Goal: Task Accomplishment & Management: Manage account settings

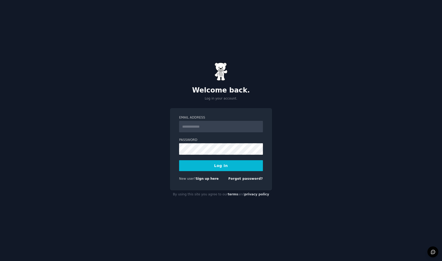
click at [0, 260] on nordpass-portal at bounding box center [0, 261] width 0 height 0
type input "**********"
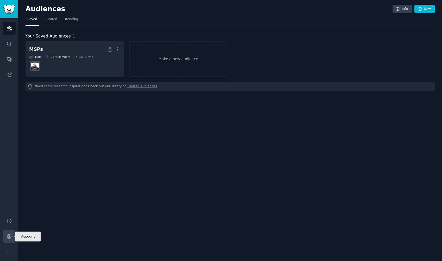
click at [10, 238] on icon "Sidebar" at bounding box center [9, 236] width 4 height 4
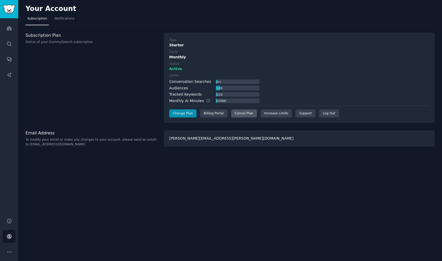
click at [245, 113] on div "Cancel Plan" at bounding box center [244, 113] width 26 height 8
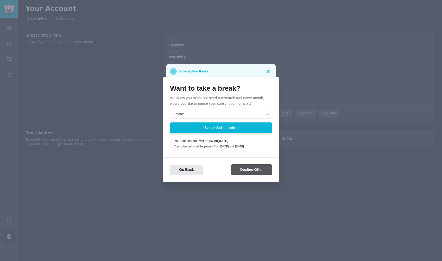
click at [252, 170] on button "Decline Offer" at bounding box center [251, 169] width 41 height 10
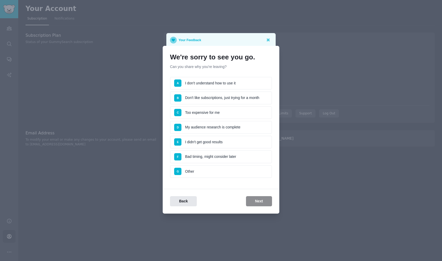
click at [211, 158] on li "F Bad timing, might consider later" at bounding box center [221, 156] width 102 height 13
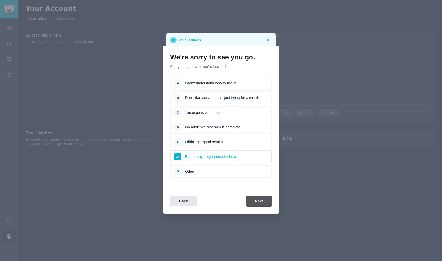
click at [257, 199] on button "Next" at bounding box center [259, 201] width 26 height 10
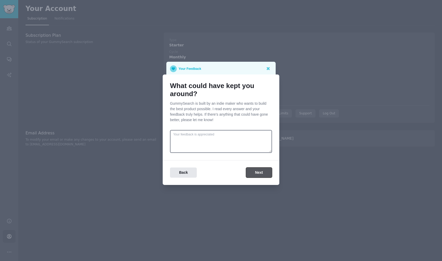
click at [261, 172] on button "Next" at bounding box center [259, 172] width 26 height 10
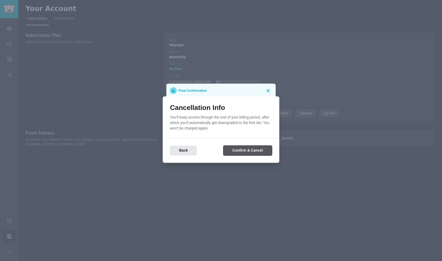
click at [255, 150] on button "Confirm & Cancel" at bounding box center [247, 150] width 49 height 10
